Goal: Information Seeking & Learning: Find specific fact

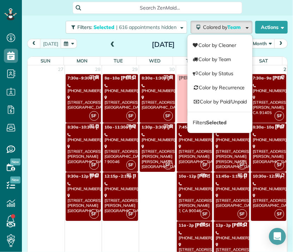
scroll to position [1280, 0]
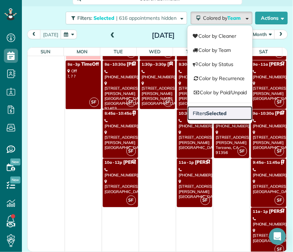
click at [207, 115] on strong "Selected" at bounding box center [217, 113] width 20 height 6
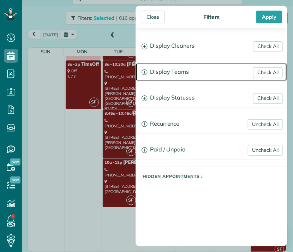
click at [174, 68] on h3 "Display Teams" at bounding box center [211, 72] width 151 height 18
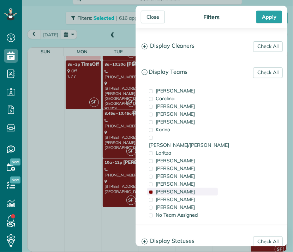
click at [162, 189] on span "[PERSON_NAME]" at bounding box center [176, 192] width 40 height 6
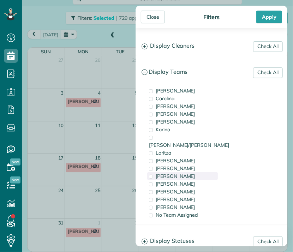
scroll to position [0, 0]
click at [163, 173] on span "[PERSON_NAME]" at bounding box center [176, 176] width 40 height 6
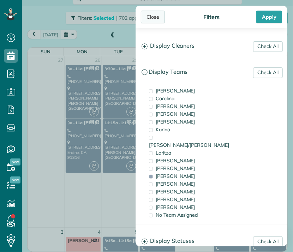
click at [154, 19] on div "Close" at bounding box center [153, 17] width 24 height 13
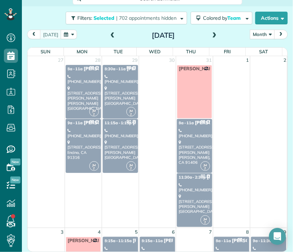
click at [119, 136] on div "[PHONE_NUMBER]" at bounding box center [120, 133] width 31 height 10
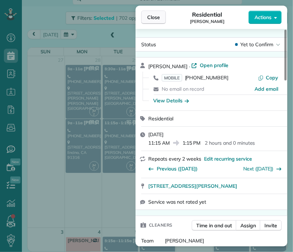
click at [153, 19] on span "Close" at bounding box center [153, 17] width 13 height 7
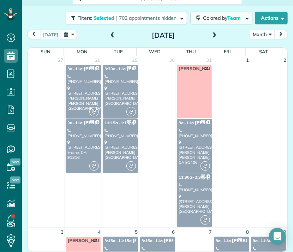
click at [219, 19] on span "Colored by Team" at bounding box center [223, 18] width 40 height 6
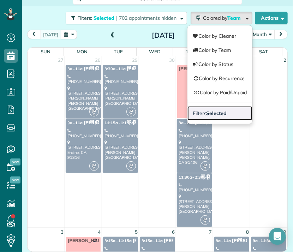
click at [209, 111] on strong "Selected" at bounding box center [217, 113] width 20 height 6
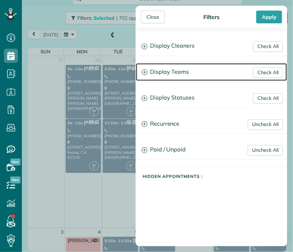
click at [172, 70] on h3 "Display Teams" at bounding box center [211, 72] width 151 height 18
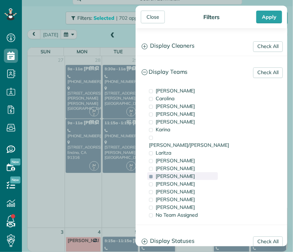
click at [167, 173] on span "[PERSON_NAME]" at bounding box center [176, 176] width 40 height 6
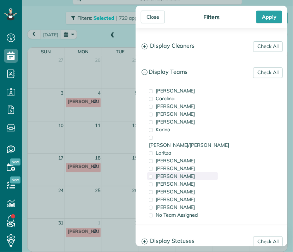
click at [162, 173] on span "[PERSON_NAME]" at bounding box center [176, 176] width 40 height 6
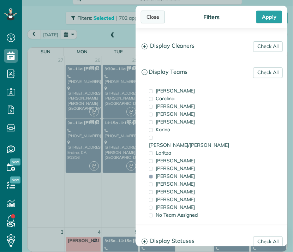
click at [150, 13] on div "Close" at bounding box center [153, 17] width 24 height 13
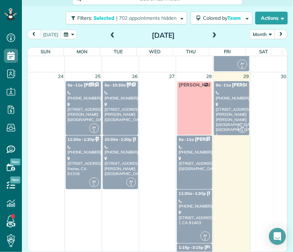
scroll to position [564, 0]
click at [117, 164] on div "[STREET_ADDRESS][PERSON_NAME]" at bounding box center [120, 166] width 31 height 20
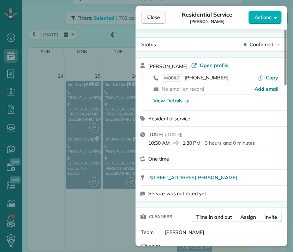
click at [160, 14] on span "Close" at bounding box center [153, 17] width 13 height 7
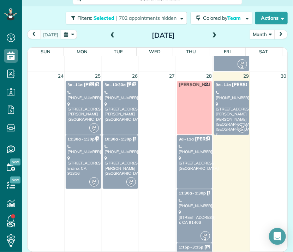
click at [194, 211] on div "[STREET_ADDRESS]" at bounding box center [194, 217] width 31 height 15
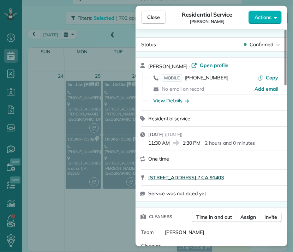
click at [213, 180] on span "[STREET_ADDRESS] ? CA 91403" at bounding box center [186, 177] width 76 height 7
click at [157, 14] on span "Close" at bounding box center [153, 17] width 13 height 7
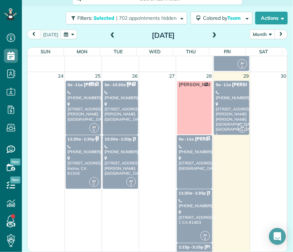
click at [180, 246] on span "1:15p - 3:15p" at bounding box center [191, 247] width 25 height 5
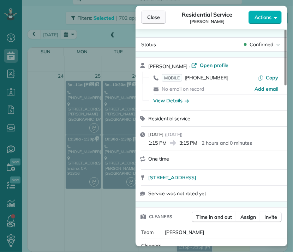
click at [157, 17] on span "Close" at bounding box center [153, 17] width 13 height 7
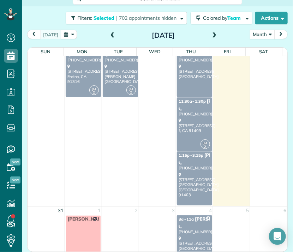
scroll to position [670, 0]
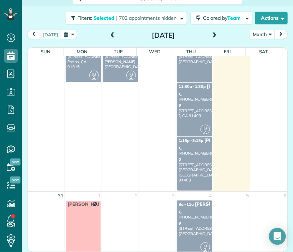
click at [179, 213] on div "[PHONE_NUMBER]" at bounding box center [194, 215] width 31 height 10
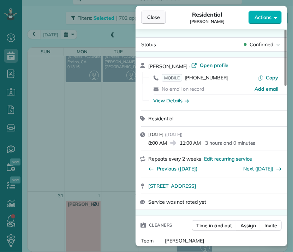
click at [154, 21] on button "Close" at bounding box center [153, 17] width 25 height 13
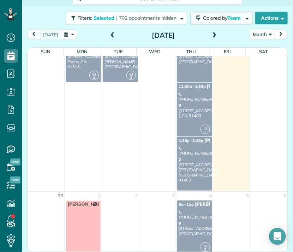
click at [212, 20] on span "Colored by Team" at bounding box center [223, 18] width 40 height 6
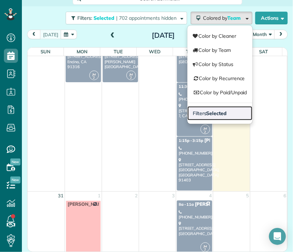
click at [214, 111] on strong "Selected" at bounding box center [217, 113] width 20 height 6
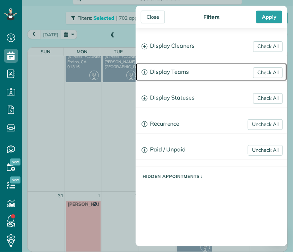
click at [186, 73] on h3 "Display Teams" at bounding box center [211, 72] width 151 height 18
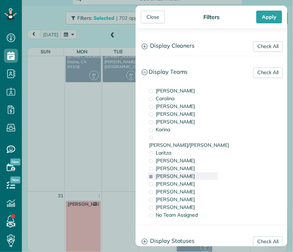
click at [166, 173] on span "[PERSON_NAME]" at bounding box center [176, 176] width 40 height 6
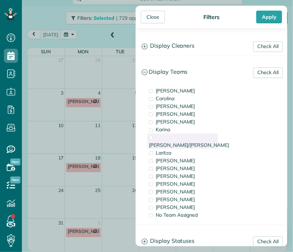
click at [176, 142] on span "[PERSON_NAME]/[PERSON_NAME]" at bounding box center [189, 145] width 80 height 6
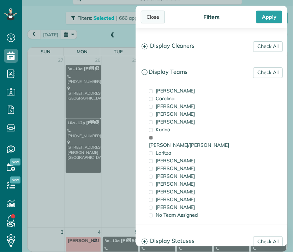
click at [152, 17] on div "Close" at bounding box center [153, 17] width 24 height 13
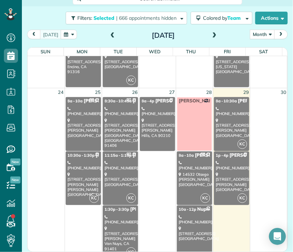
scroll to position [711, 0]
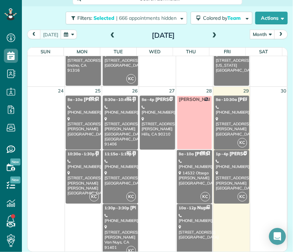
click at [227, 120] on div "[STREET_ADDRESS][PERSON_NAME]" at bounding box center [231, 127] width 31 height 20
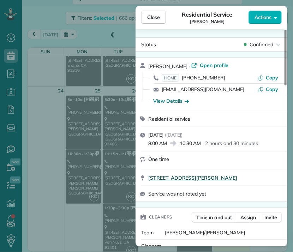
click at [237, 182] on span "[STREET_ADDRESS][PERSON_NAME]" at bounding box center [192, 177] width 89 height 7
click at [151, 17] on span "Close" at bounding box center [153, 17] width 13 height 7
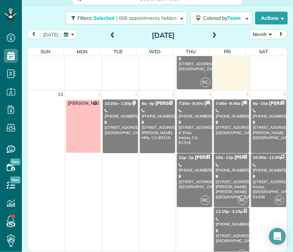
scroll to position [941, 0]
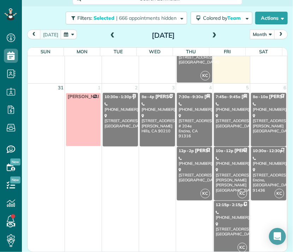
click at [115, 102] on div "[PHONE_NUMBER]" at bounding box center [120, 107] width 31 height 10
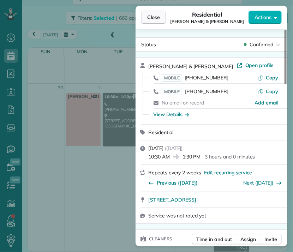
click at [159, 20] on span "Close" at bounding box center [153, 17] width 13 height 7
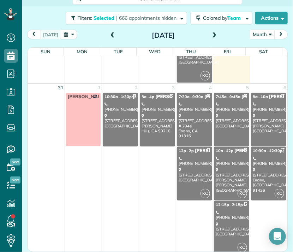
click at [152, 109] on link "8a - 4p [PERSON_NAME] [PHONE_NUMBER] [STREET_ADDRESS]" at bounding box center [157, 120] width 35 height 54
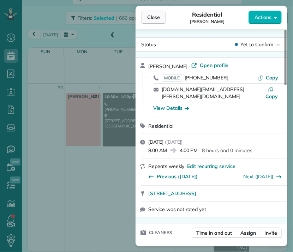
click at [153, 23] on button "Close" at bounding box center [153, 17] width 25 height 13
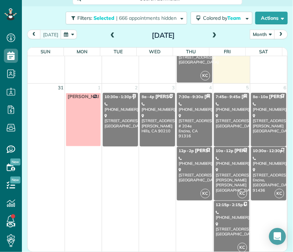
click at [183, 109] on link "7:30a - 9:30a [PERSON_NAME] - Red Velvet Inc [PHONE_NUMBER] [STREET_ADDRESS] # …" at bounding box center [194, 120] width 35 height 54
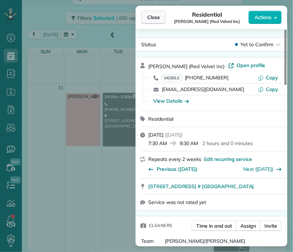
click at [153, 18] on span "Close" at bounding box center [153, 17] width 13 height 7
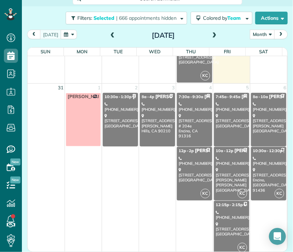
click at [182, 158] on div "[PHONE_NUMBER]" at bounding box center [194, 161] width 31 height 10
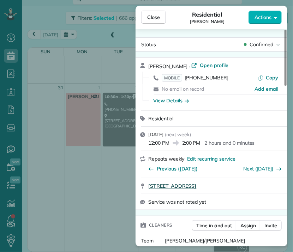
click at [196, 184] on span "[STREET_ADDRESS]" at bounding box center [172, 186] width 48 height 7
click at [152, 24] on div "Close Residential [PERSON_NAME] Actions" at bounding box center [212, 17] width 152 height 23
click at [152, 16] on span "Close" at bounding box center [153, 17] width 13 height 7
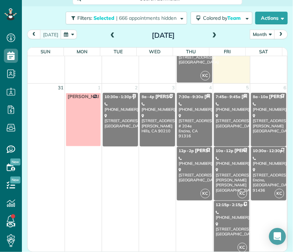
click at [216, 117] on div "[STREET_ADDRESS]" at bounding box center [231, 120] width 31 height 15
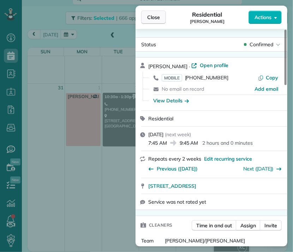
click at [152, 18] on span "Close" at bounding box center [153, 17] width 13 height 7
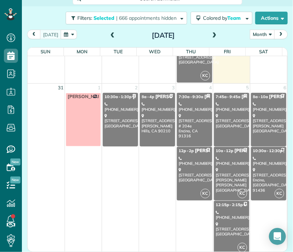
click at [227, 152] on link "KC 10a - 12p [PERSON_NAME] [PHONE_NUMBER] [STREET_ADDRESS][PERSON_NAME][PERSON_…" at bounding box center [231, 174] width 35 height 54
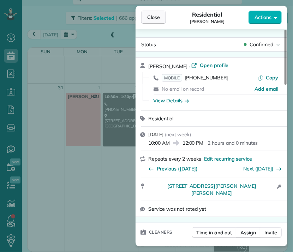
click at [147, 20] on span "Close" at bounding box center [153, 17] width 13 height 7
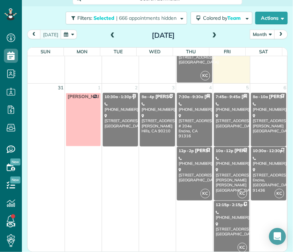
click at [227, 214] on div "[PHONE_NUMBER]" at bounding box center [231, 215] width 31 height 10
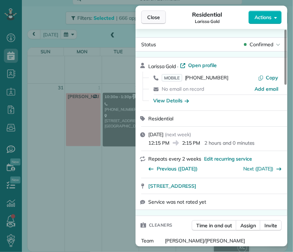
click at [154, 18] on span "Close" at bounding box center [153, 17] width 13 height 7
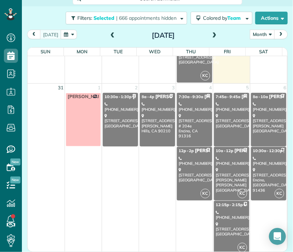
click at [262, 109] on link "8a - 10a [PERSON_NAME] [PHONE_NUMBER] [STREET_ADDRESS][PERSON_NAME]" at bounding box center [269, 120] width 36 height 54
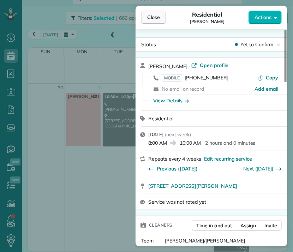
click at [157, 16] on span "Close" at bounding box center [153, 17] width 13 height 7
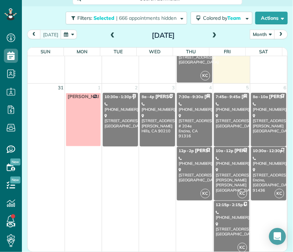
click at [260, 157] on div "[PHONE_NUMBER]" at bounding box center [268, 161] width 31 height 10
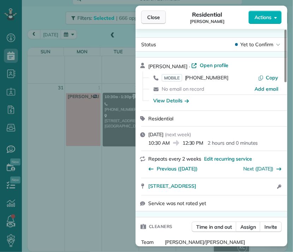
click at [150, 14] on span "Close" at bounding box center [153, 17] width 13 height 7
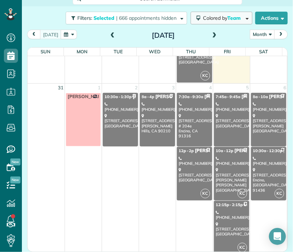
click at [215, 22] on button "Colored by Team" at bounding box center [222, 18] width 62 height 13
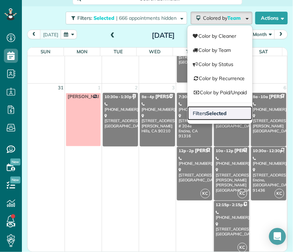
click at [216, 109] on link "Filters Selected" at bounding box center [220, 113] width 65 height 14
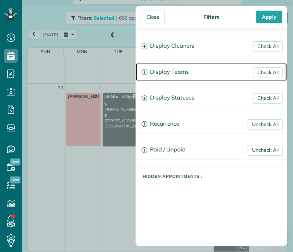
click at [161, 71] on h3 "Display Teams" at bounding box center [211, 72] width 151 height 18
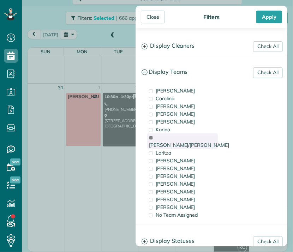
click at [164, 142] on span "[PERSON_NAME]/[PERSON_NAME]" at bounding box center [189, 145] width 80 height 6
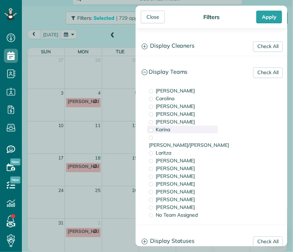
click at [164, 132] on span "Karina" at bounding box center [163, 129] width 14 height 6
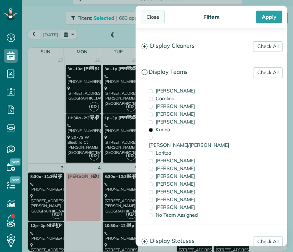
click at [152, 19] on div "Close" at bounding box center [153, 17] width 24 height 13
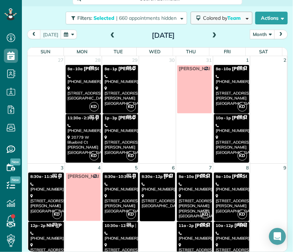
click at [219, 19] on span "Colored by Team" at bounding box center [223, 18] width 40 height 6
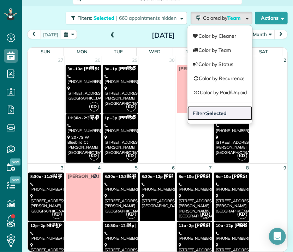
click at [199, 111] on span "Filters Selected" at bounding box center [210, 113] width 34 height 6
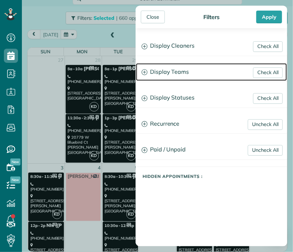
click at [173, 75] on h3 "Display Teams" at bounding box center [211, 72] width 151 height 18
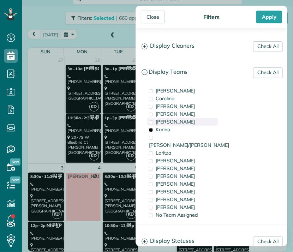
click at [166, 120] on span "[PERSON_NAME]" at bounding box center [176, 122] width 40 height 6
click at [166, 129] on span "Karina" at bounding box center [163, 129] width 14 height 6
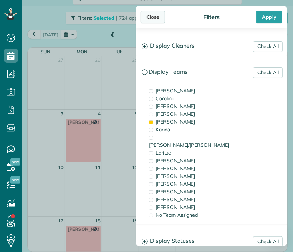
click at [154, 19] on div "Close" at bounding box center [153, 17] width 24 height 13
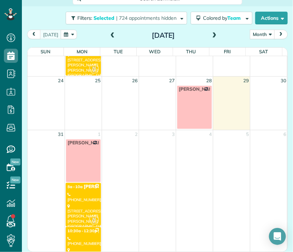
scroll to position [256, 0]
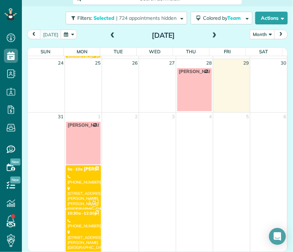
click at [81, 191] on div "[STREET_ADDRESS][PERSON_NAME][PERSON_NAME]" at bounding box center [83, 198] width 31 height 25
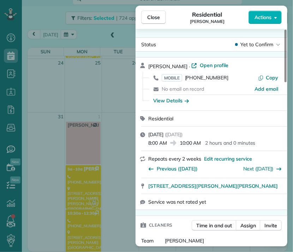
click at [75, 221] on div "Close Residential [PERSON_NAME] Actions Status Yet to Confirm [PERSON_NAME] · O…" at bounding box center [146, 126] width 293 height 252
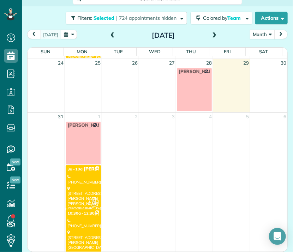
click at [82, 222] on div "[PHONE_NUMBER]" at bounding box center [83, 224] width 31 height 10
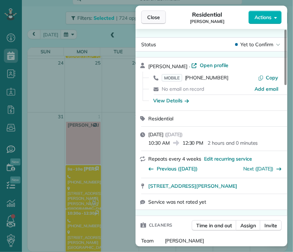
click at [150, 21] on button "Close" at bounding box center [153, 17] width 25 height 13
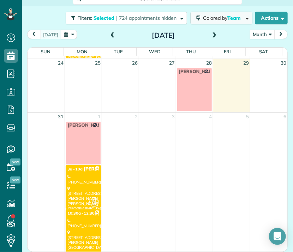
click at [221, 16] on span "Colored by Team" at bounding box center [223, 18] width 40 height 6
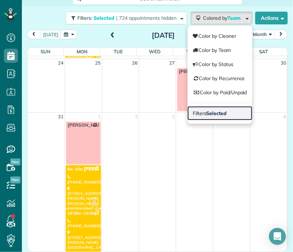
click at [211, 114] on strong "Selected" at bounding box center [217, 113] width 20 height 6
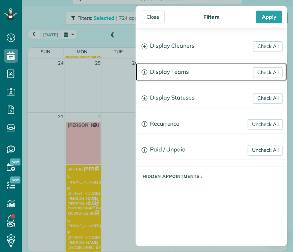
click at [175, 73] on h3 "Display Teams" at bounding box center [211, 72] width 151 height 18
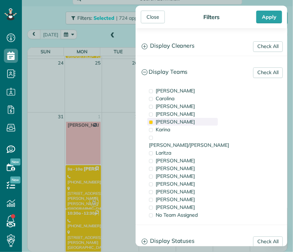
click at [171, 121] on span "[PERSON_NAME]" at bounding box center [176, 122] width 40 height 6
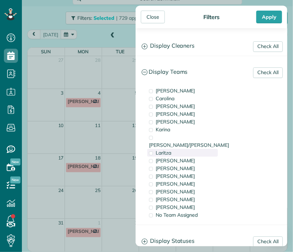
click at [163, 150] on span "Laritza" at bounding box center [164, 153] width 16 height 6
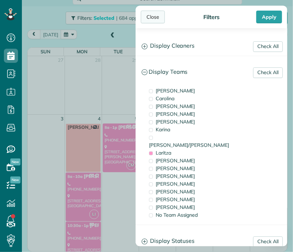
click at [151, 16] on div "Close" at bounding box center [153, 17] width 24 height 13
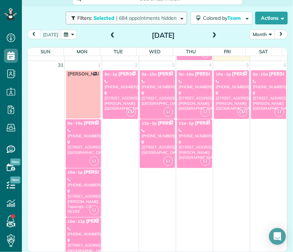
scroll to position [693, 0]
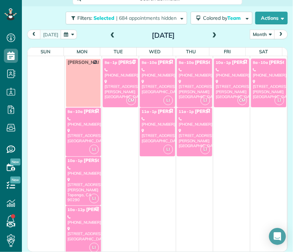
click at [83, 128] on div "[STREET_ADDRESS]" at bounding box center [83, 135] width 31 height 15
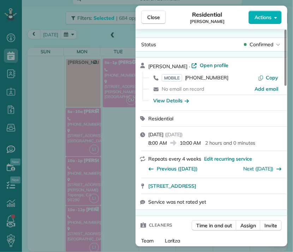
click at [81, 180] on div "Close Residential [PERSON_NAME] Actions Status Confirmed [PERSON_NAME] · Open p…" at bounding box center [146, 126] width 293 height 252
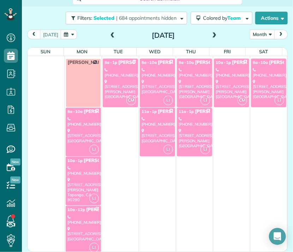
click at [82, 180] on div "[STREET_ADDRESS][PERSON_NAME]" at bounding box center [83, 189] width 31 height 25
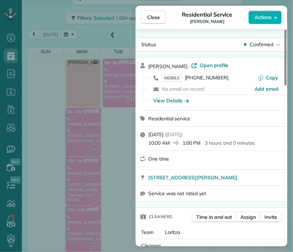
click at [84, 218] on div "Close Residential Service [PERSON_NAME] Actions Status Confirmed [PERSON_NAME] …" at bounding box center [146, 126] width 293 height 252
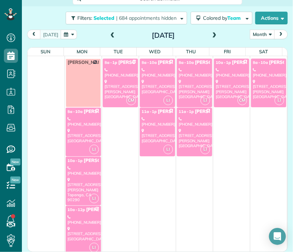
click at [85, 219] on div "[PHONE_NUMBER]" at bounding box center [83, 220] width 31 height 10
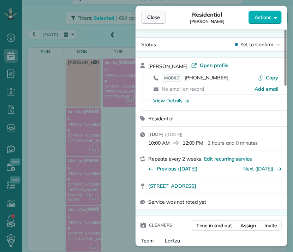
click at [157, 19] on span "Close" at bounding box center [153, 17] width 13 height 7
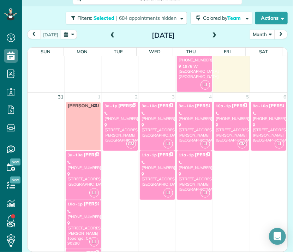
scroll to position [657, 0]
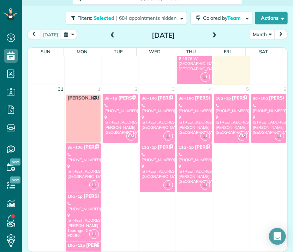
click at [116, 115] on div "[STREET_ADDRESS][PERSON_NAME]" at bounding box center [120, 125] width 31 height 20
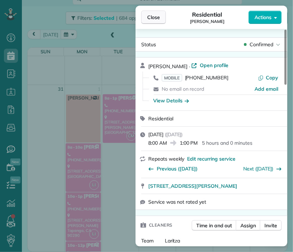
click at [161, 22] on button "Close" at bounding box center [153, 17] width 25 height 13
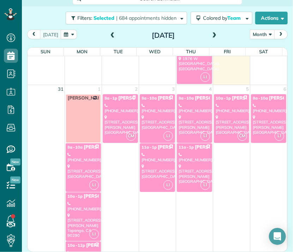
click at [158, 103] on div "[PHONE_NUMBER]" at bounding box center [157, 108] width 31 height 10
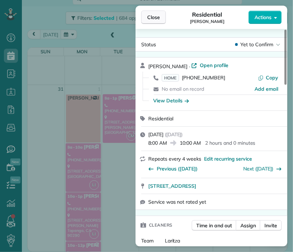
click at [148, 16] on span "Close" at bounding box center [153, 17] width 13 height 7
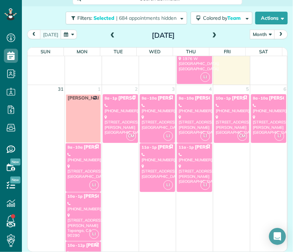
click at [157, 154] on div "[PHONE_NUMBER]" at bounding box center [157, 157] width 31 height 10
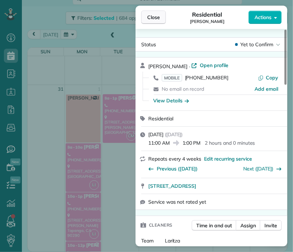
click at [153, 20] on span "Close" at bounding box center [153, 17] width 13 height 7
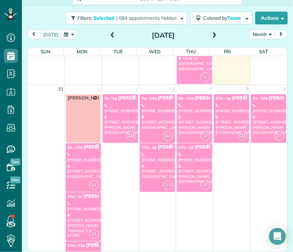
click at [180, 109] on div "[PHONE_NUMBER]" at bounding box center [194, 108] width 31 height 10
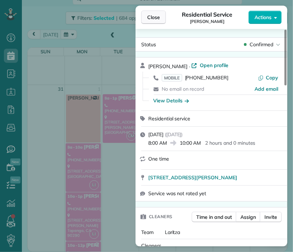
click at [159, 14] on span "Close" at bounding box center [153, 17] width 13 height 7
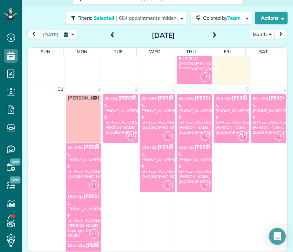
click at [218, 103] on div "[PHONE_NUMBER]" at bounding box center [231, 108] width 31 height 10
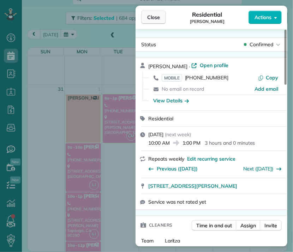
click at [156, 19] on span "Close" at bounding box center [153, 17] width 13 height 7
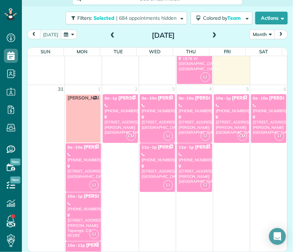
click at [254, 107] on div "[PHONE_NUMBER]" at bounding box center [268, 108] width 31 height 10
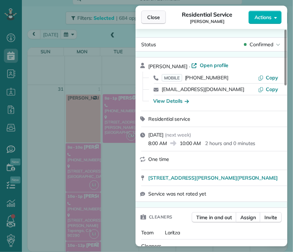
click at [159, 19] on span "Close" at bounding box center [153, 17] width 13 height 7
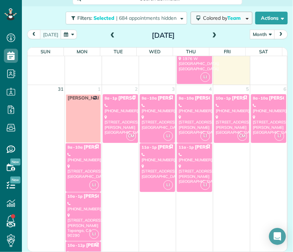
click at [220, 16] on span "Colored by Team" at bounding box center [223, 18] width 40 height 6
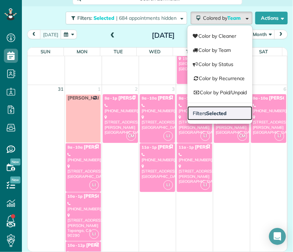
click at [215, 111] on strong "Selected" at bounding box center [217, 113] width 20 height 6
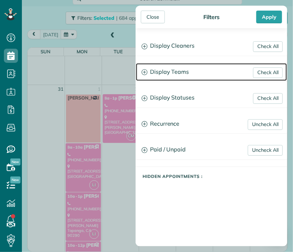
click at [173, 71] on h3 "Display Teams" at bounding box center [211, 72] width 151 height 18
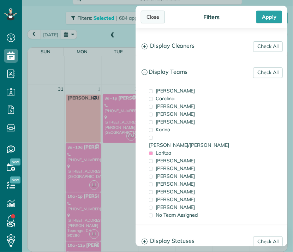
click at [157, 19] on div "Close" at bounding box center [153, 17] width 24 height 13
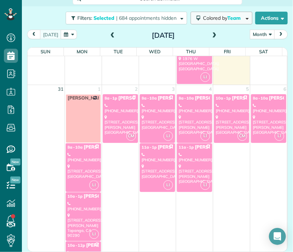
click at [227, 15] on span "Team" at bounding box center [234, 18] width 14 height 6
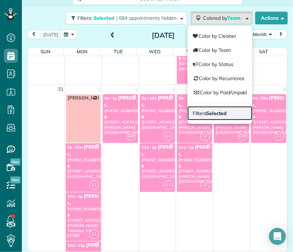
click at [231, 116] on link "Filters Selected" at bounding box center [220, 113] width 65 height 14
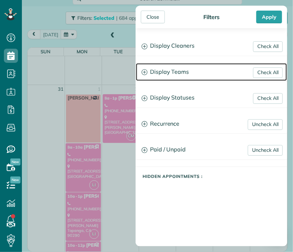
click at [185, 74] on h3 "Display Teams" at bounding box center [211, 72] width 151 height 18
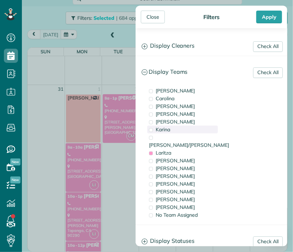
click at [173, 131] on div "Karina" at bounding box center [182, 130] width 71 height 8
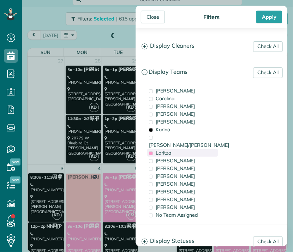
click at [172, 149] on div "Laritza" at bounding box center [182, 153] width 71 height 8
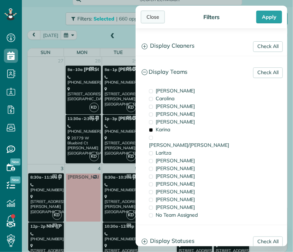
click at [150, 16] on div "Close" at bounding box center [153, 17] width 24 height 13
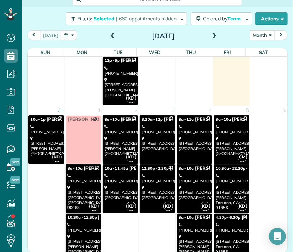
scroll to position [742, 0]
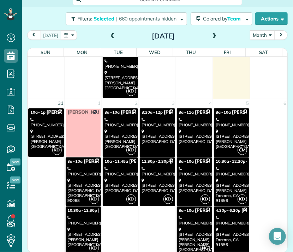
click at [79, 166] on div "[PHONE_NUMBER]" at bounding box center [83, 171] width 31 height 10
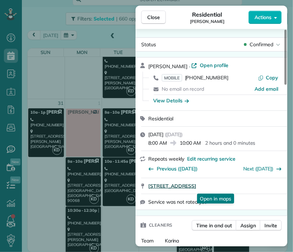
click at [196, 187] on span "[STREET_ADDRESS]" at bounding box center [172, 186] width 48 height 7
click at [158, 14] on span "Close" at bounding box center [153, 17] width 13 height 7
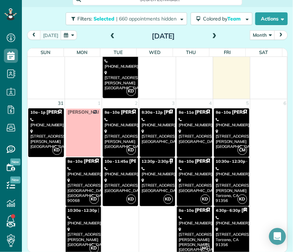
click at [76, 219] on div "[PHONE_NUMBER]" at bounding box center [83, 220] width 31 height 10
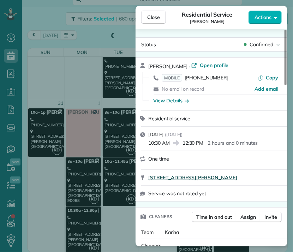
click at [208, 181] on span "[STREET_ADDRESS][PERSON_NAME]" at bounding box center [192, 177] width 89 height 7
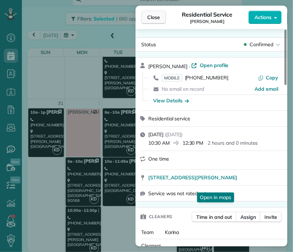
click at [146, 17] on button "Close" at bounding box center [153, 17] width 25 height 13
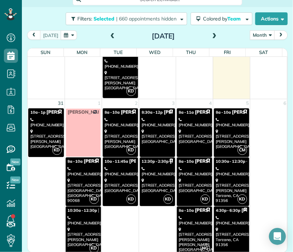
click at [125, 122] on div "[PHONE_NUMBER]" at bounding box center [120, 122] width 31 height 10
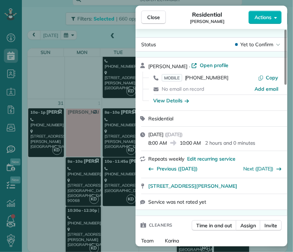
click at [104, 168] on div "Close Residential [PERSON_NAME] Actions Status Yet to Confirm [PERSON_NAME] · O…" at bounding box center [146, 126] width 293 height 252
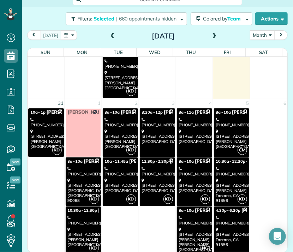
click at [105, 168] on div "[PHONE_NUMBER]" at bounding box center [120, 171] width 31 height 10
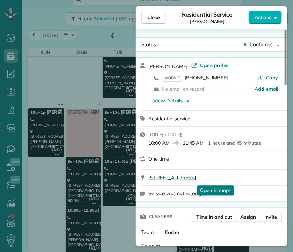
click at [196, 181] on span "[STREET_ADDRESS]" at bounding box center [172, 177] width 48 height 7
click at [156, 16] on span "Close" at bounding box center [153, 17] width 13 height 7
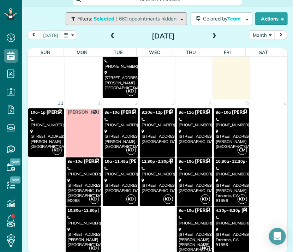
click at [156, 16] on span "| 660 appointments hidden" at bounding box center [146, 19] width 60 height 6
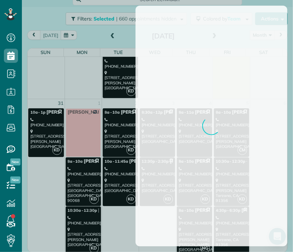
click at [127, 35] on div at bounding box center [146, 126] width 293 height 252
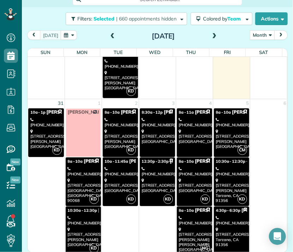
click at [149, 124] on div "[PHONE_NUMBER]" at bounding box center [157, 122] width 31 height 10
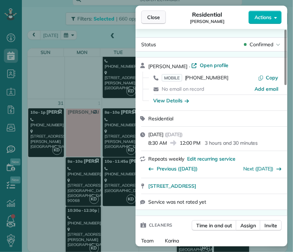
click at [153, 18] on span "Close" at bounding box center [153, 17] width 13 height 7
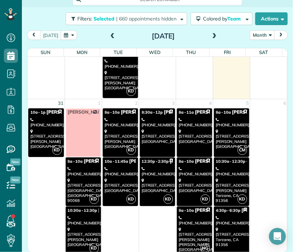
click at [150, 166] on div "[PHONE_NUMBER]" at bounding box center [157, 171] width 31 height 10
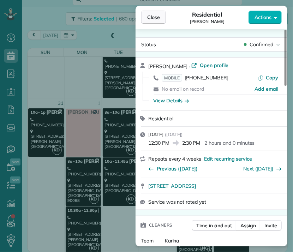
click at [147, 16] on span "Close" at bounding box center [153, 17] width 13 height 7
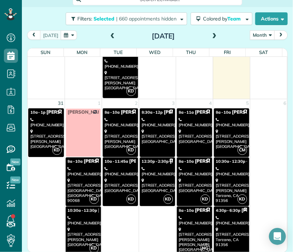
click at [187, 136] on div "[STREET_ADDRESS]" at bounding box center [194, 136] width 31 height 15
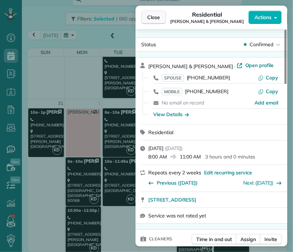
click at [154, 19] on span "Close" at bounding box center [153, 17] width 13 height 7
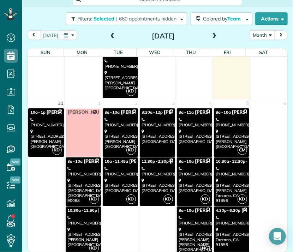
click at [191, 162] on link "KD 8a - 10a [PERSON_NAME] [PHONE_NUMBER] [STREET_ADDRESS]" at bounding box center [194, 182] width 35 height 49
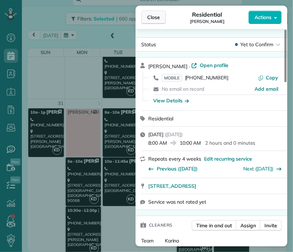
click at [155, 14] on span "Close" at bounding box center [153, 17] width 13 height 7
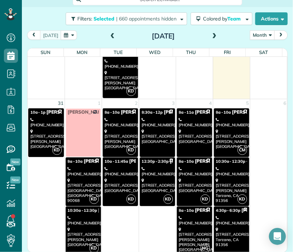
click at [185, 215] on div "[PHONE_NUMBER]" at bounding box center [194, 220] width 31 height 10
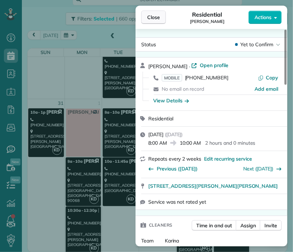
click at [159, 15] on span "Close" at bounding box center [153, 17] width 13 height 7
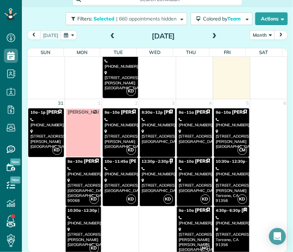
scroll to position [9, 0]
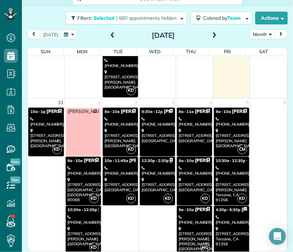
click at [223, 124] on link "CM 8a - 10a [PERSON_NAME] [PHONE_NUMBER] [STREET_ADDRESS][PERSON_NAME]" at bounding box center [231, 132] width 35 height 49
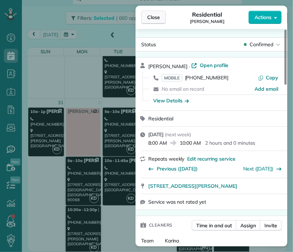
click at [157, 20] on span "Close" at bounding box center [153, 17] width 13 height 7
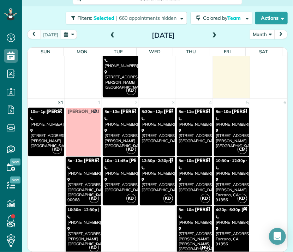
click at [226, 162] on link "KD 10:30a - 12:30p + [PERSON_NAME] [PHONE_NUMBER] [STREET_ADDRESS][PERSON_NAME]" at bounding box center [231, 181] width 35 height 49
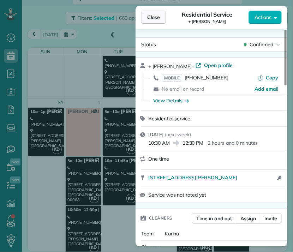
click at [156, 15] on span "Close" at bounding box center [153, 17] width 13 height 7
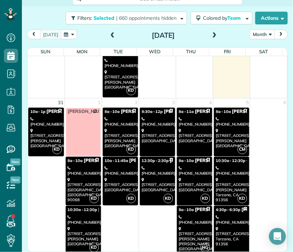
click at [235, 215] on div "[PHONE_NUMBER]" at bounding box center [231, 220] width 31 height 10
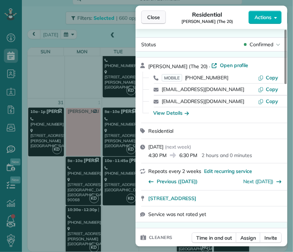
click at [150, 23] on button "Close" at bounding box center [153, 17] width 25 height 13
